Goal: Book appointment/travel/reservation

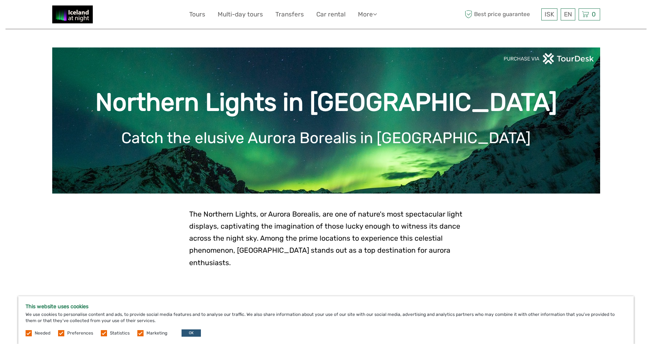
click at [565, 60] on img at bounding box center [548, 58] width 91 height 11
click at [531, 58] on img at bounding box center [548, 58] width 91 height 11
click at [552, 61] on img at bounding box center [548, 58] width 91 height 11
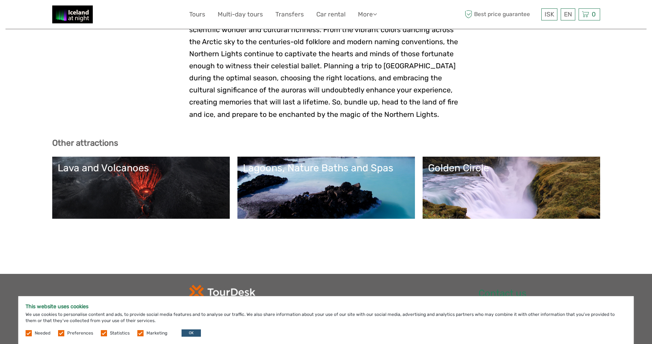
scroll to position [1589, 0]
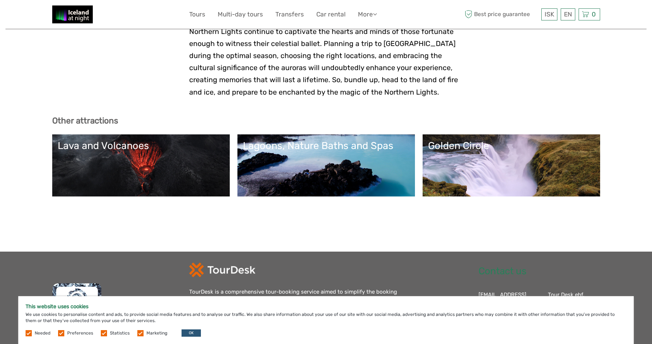
click at [137, 333] on label at bounding box center [140, 333] width 6 height 6
click at [0, 0] on input "checkbox" at bounding box center [0, 0] width 0 height 0
click at [101, 332] on label at bounding box center [104, 333] width 6 height 6
click at [0, 0] on input "checkbox" at bounding box center [0, 0] width 0 height 0
click at [64, 332] on label at bounding box center [61, 333] width 6 height 6
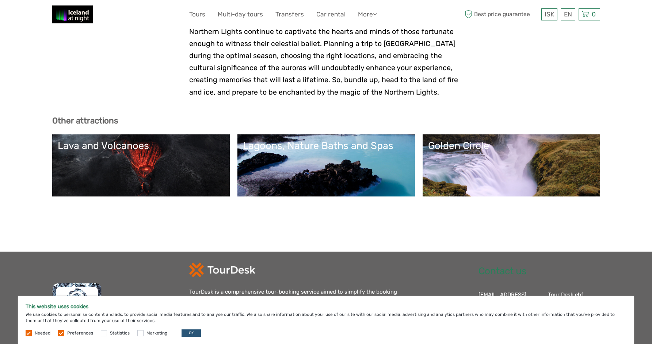
click at [0, 0] on input "checkbox" at bounding box center [0, 0] width 0 height 0
click at [29, 333] on label at bounding box center [29, 333] width 6 height 6
click at [186, 332] on button "OK" at bounding box center [191, 333] width 19 height 7
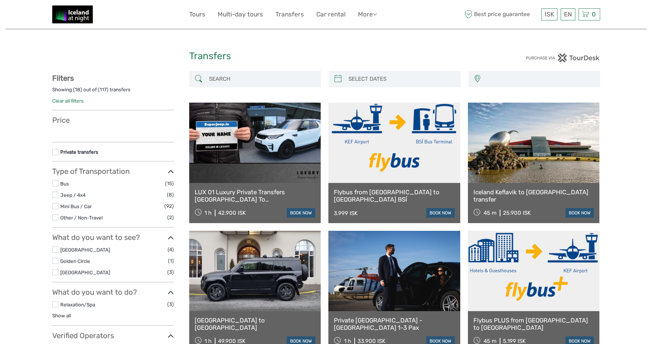
select select
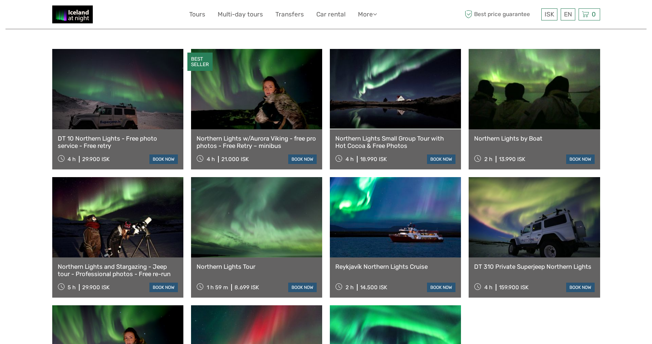
scroll to position [255, 0]
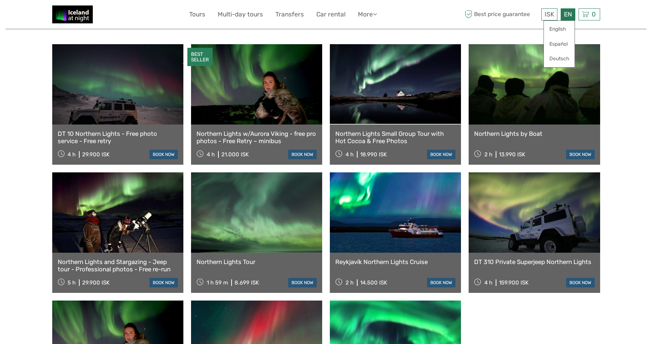
click at [566, 15] on div "EN English Español Deutsch" at bounding box center [568, 14] width 15 height 12
click at [563, 28] on link "English" at bounding box center [559, 29] width 31 height 13
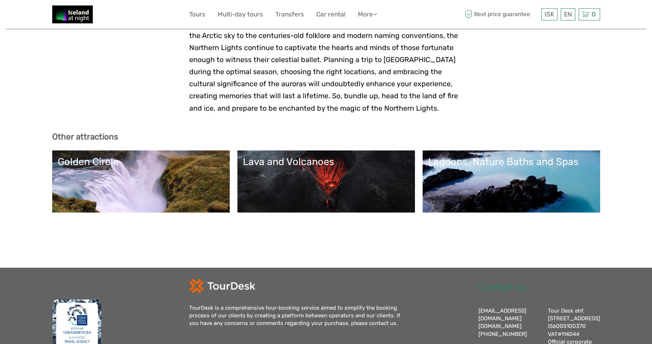
scroll to position [1579, 0]
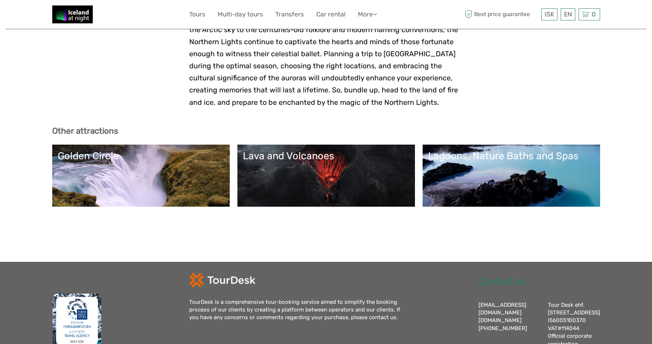
click at [102, 150] on div "Golden Circle" at bounding box center [141, 156] width 167 height 12
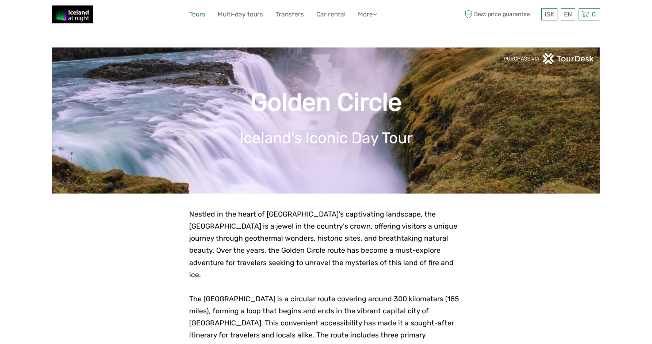
click at [198, 12] on link "Tours" at bounding box center [197, 14] width 16 height 11
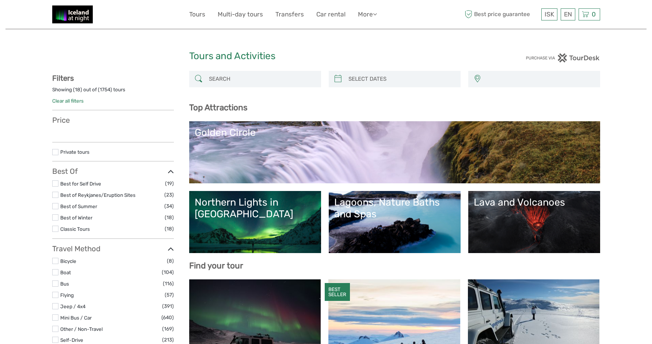
select select
